Goal: Check status

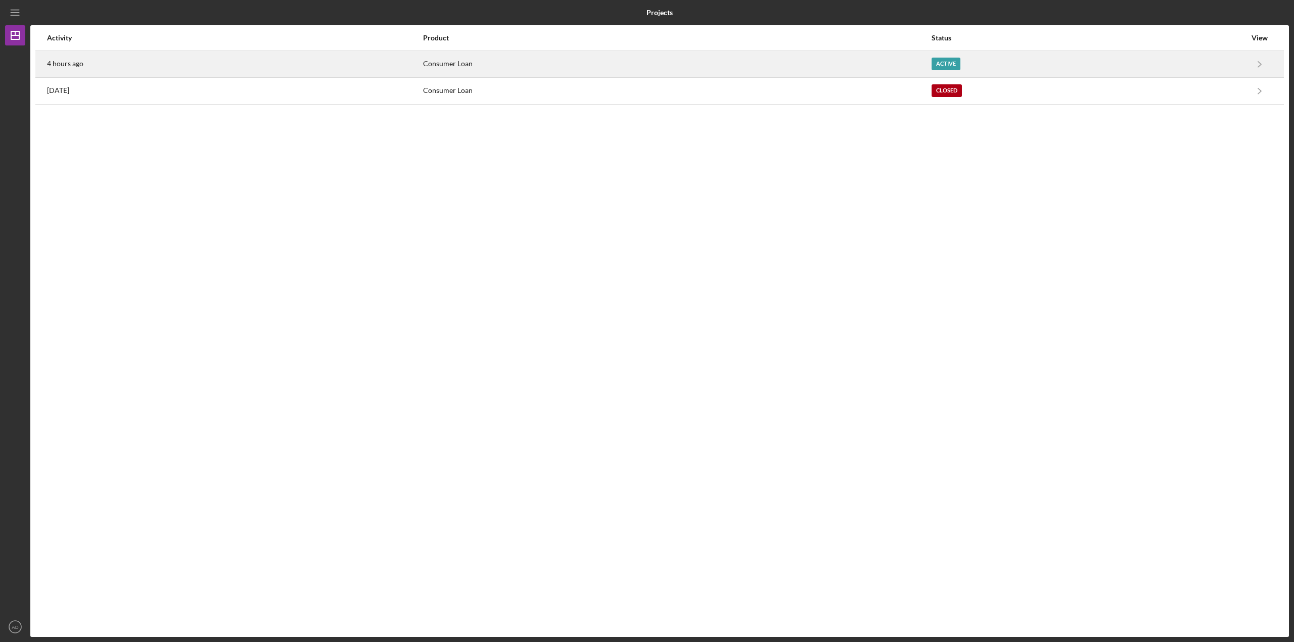
click at [108, 62] on div "4 hours ago" at bounding box center [234, 64] width 375 height 25
